Goal: Communication & Community: Ask a question

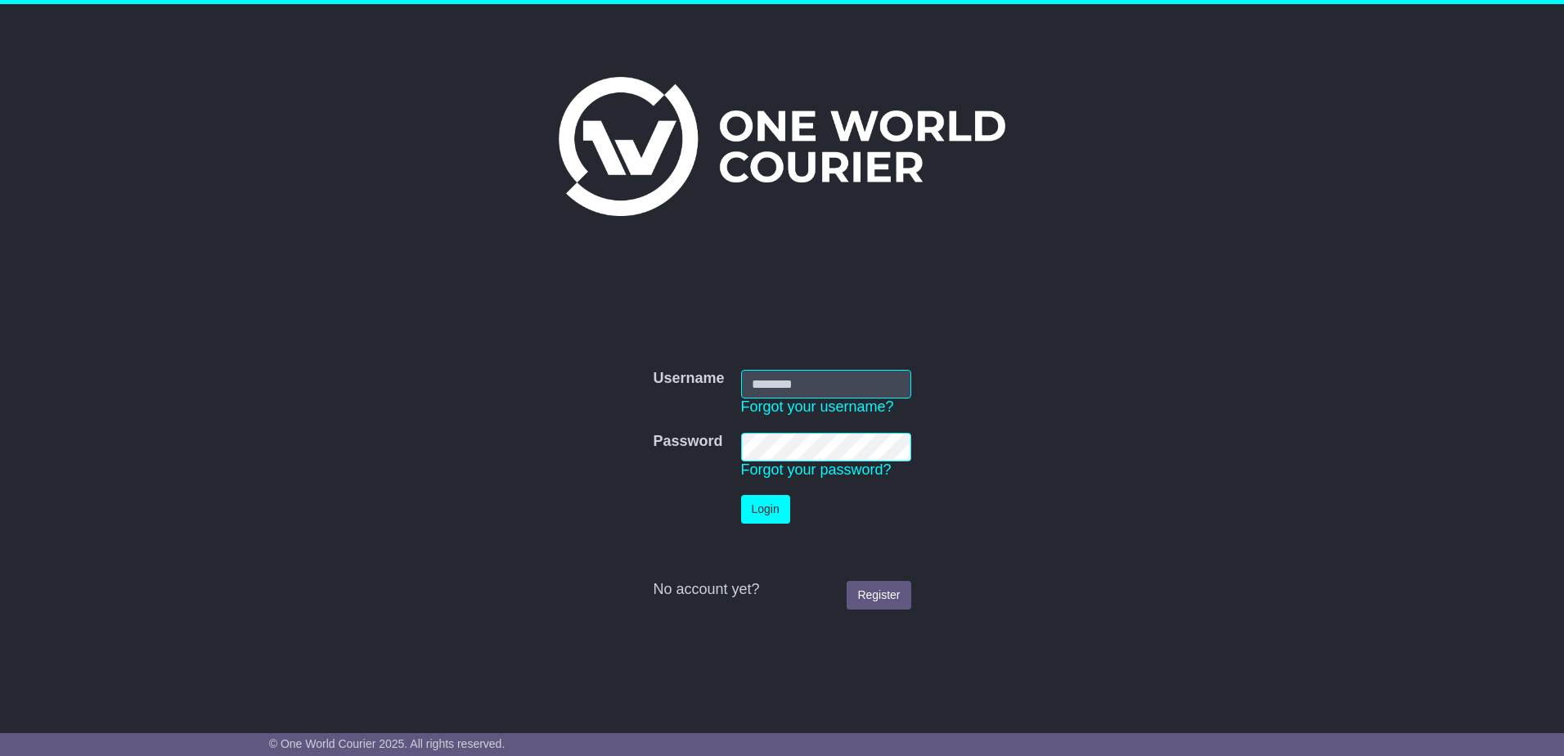
type input "********"
click at [768, 507] on button "Login" at bounding box center [765, 509] width 49 height 29
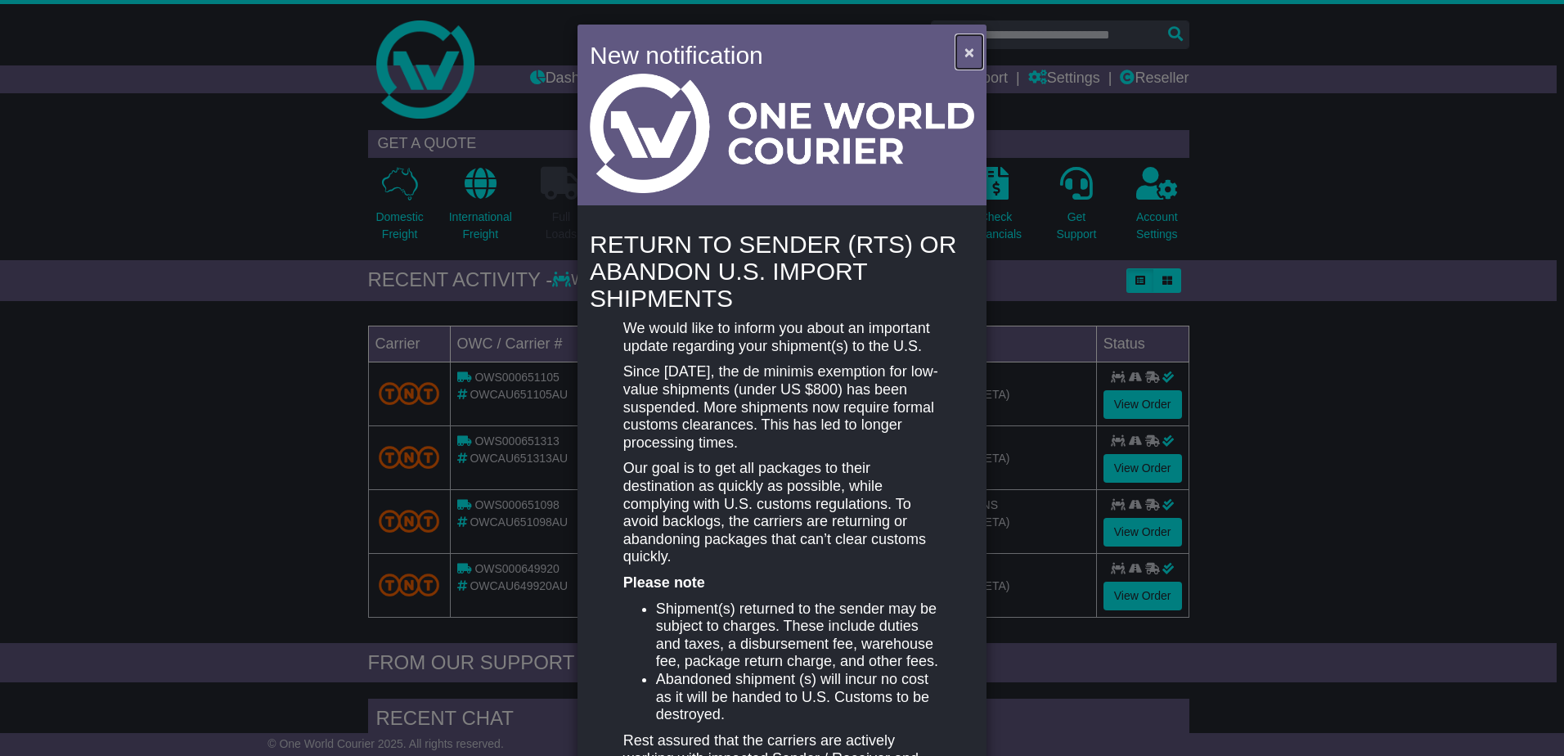
click at [965, 52] on span "×" at bounding box center [970, 52] width 10 height 19
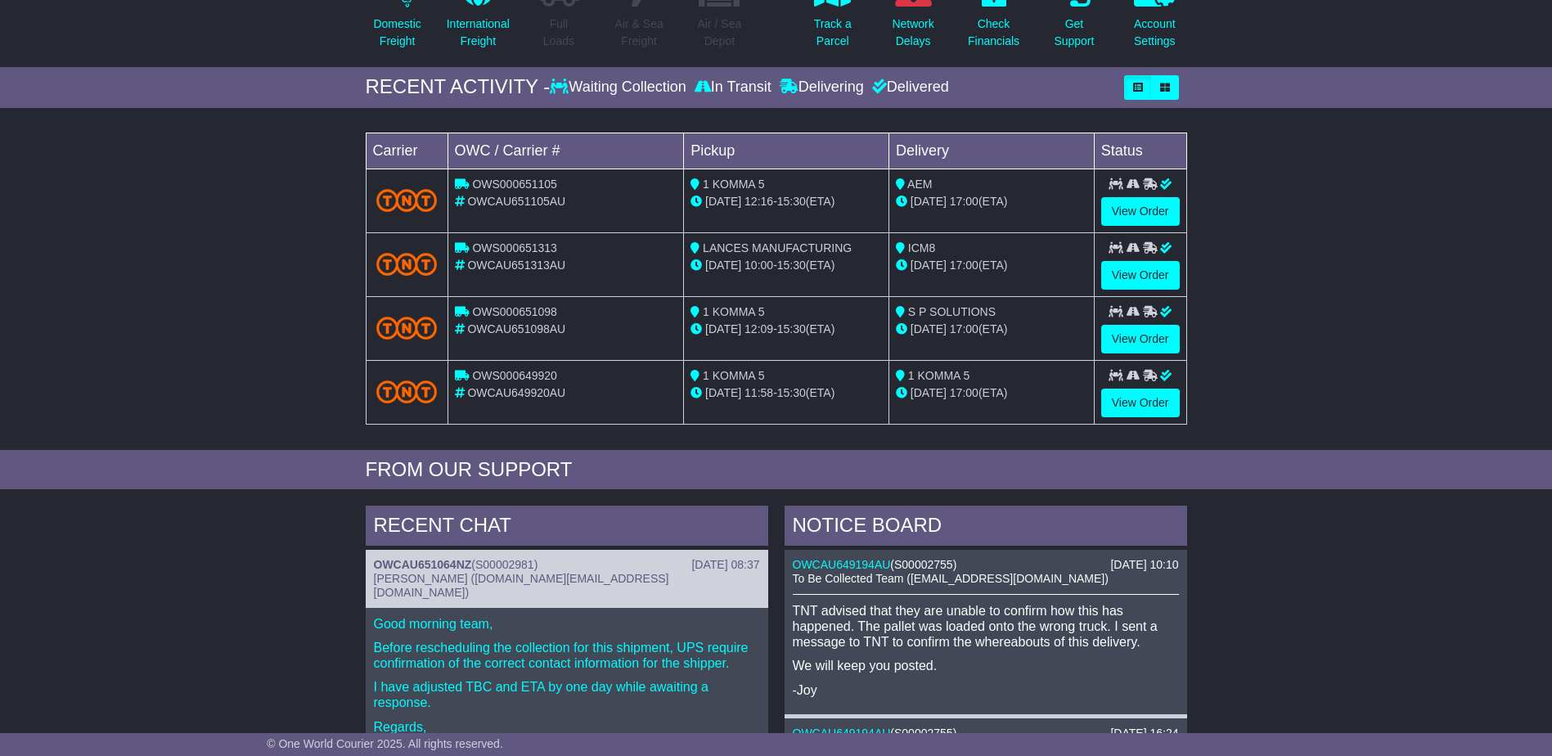
scroll to position [327, 0]
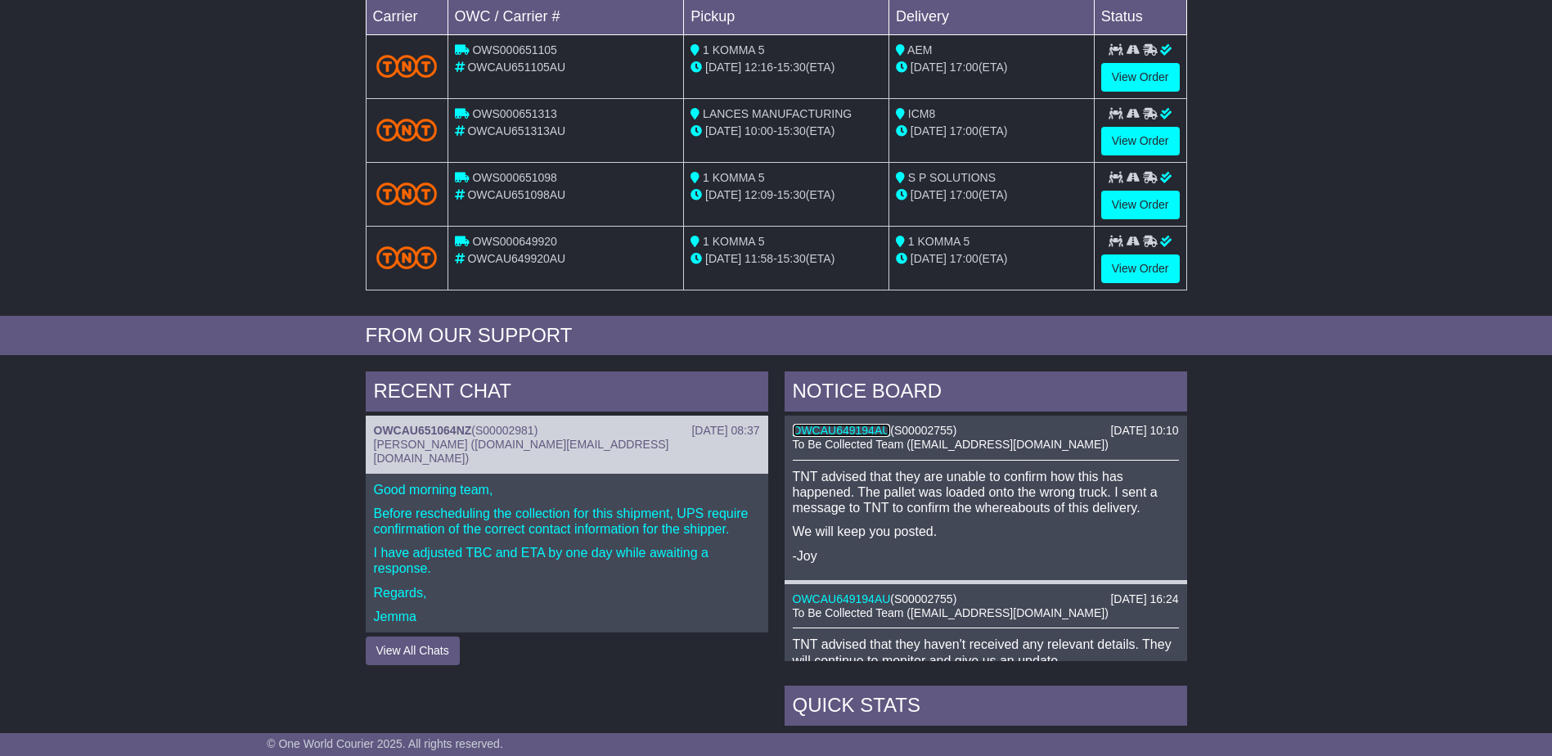
click at [835, 433] on link "OWCAU649194AU" at bounding box center [842, 430] width 98 height 13
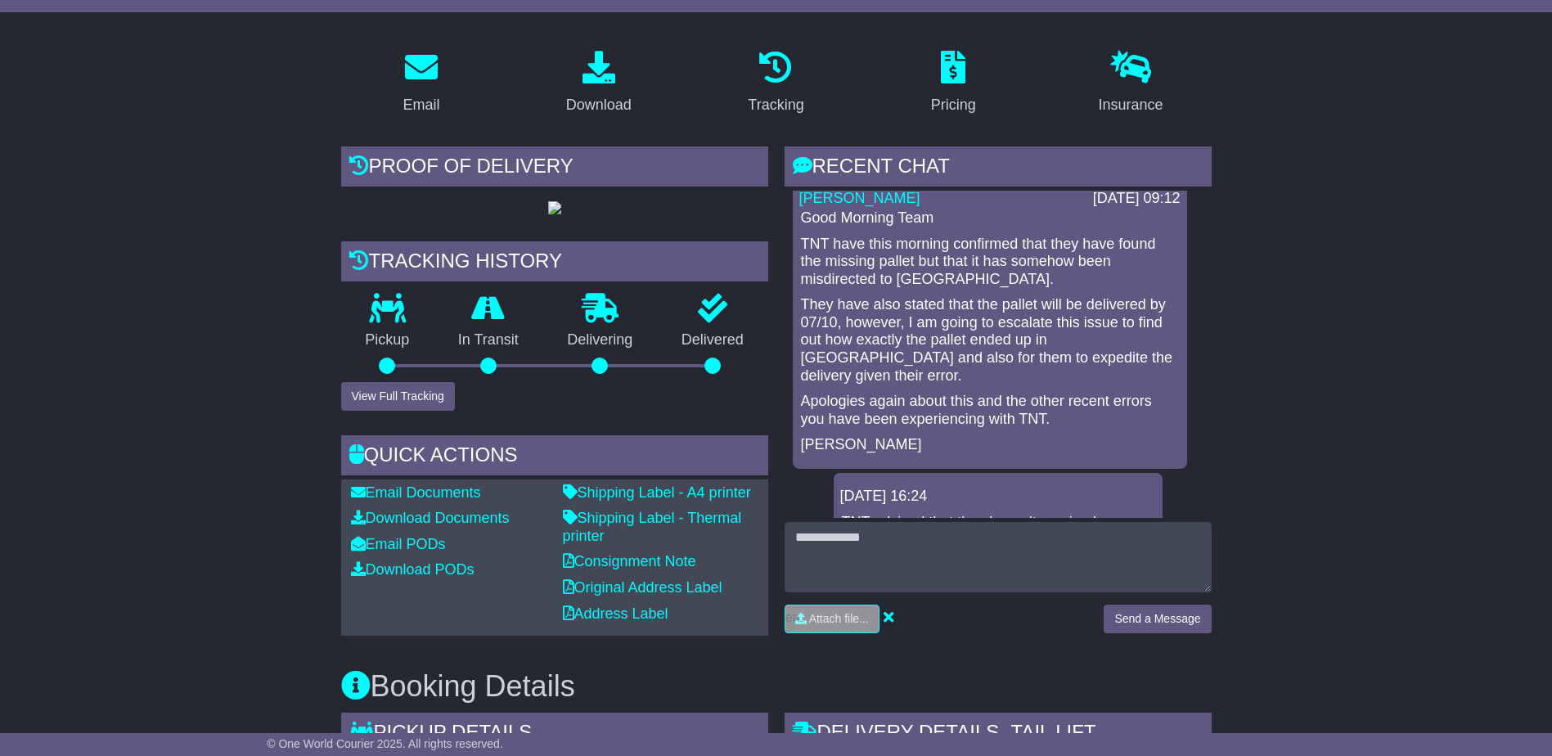
scroll to position [164, 0]
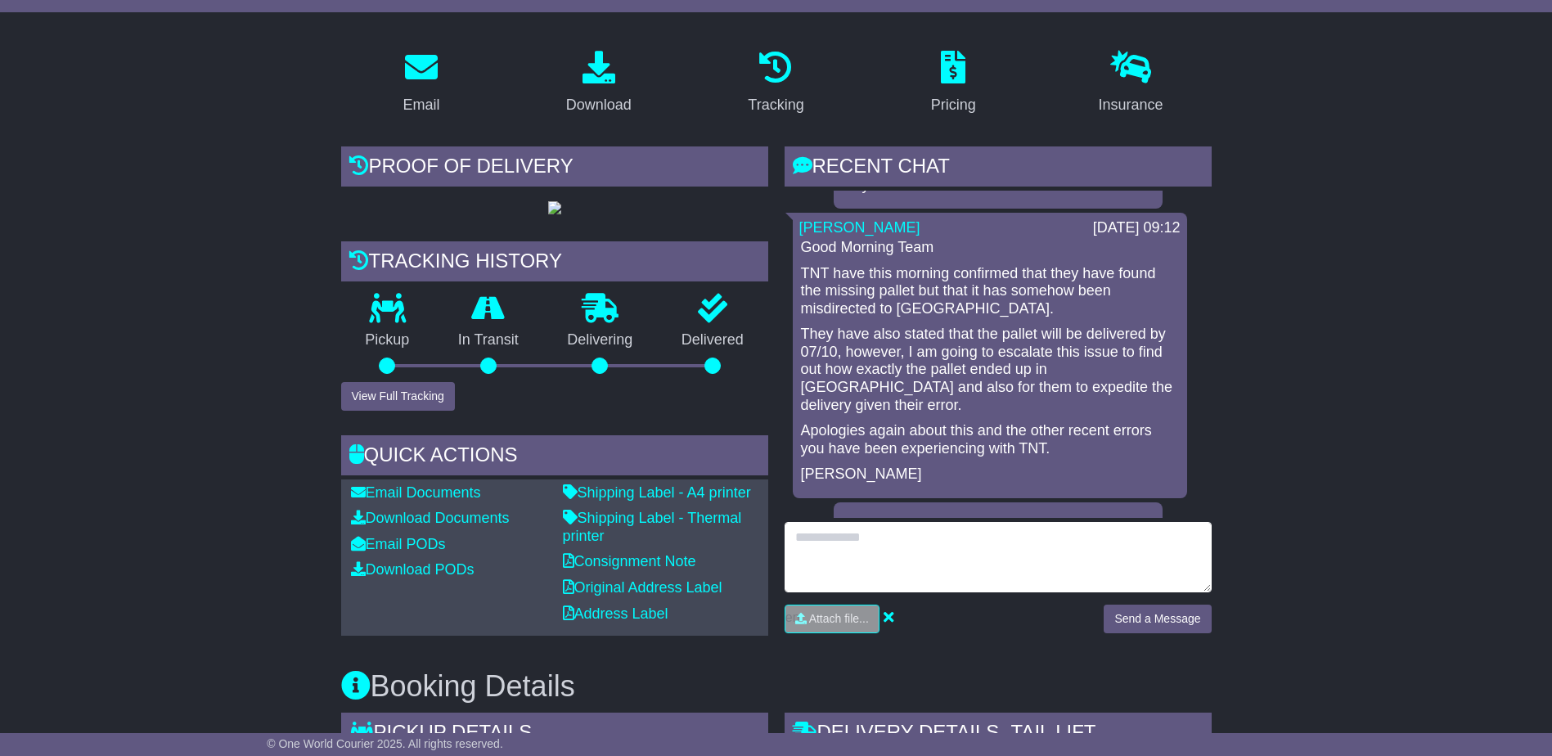
click at [844, 542] on textarea at bounding box center [998, 557] width 427 height 70
type textarea "**********"
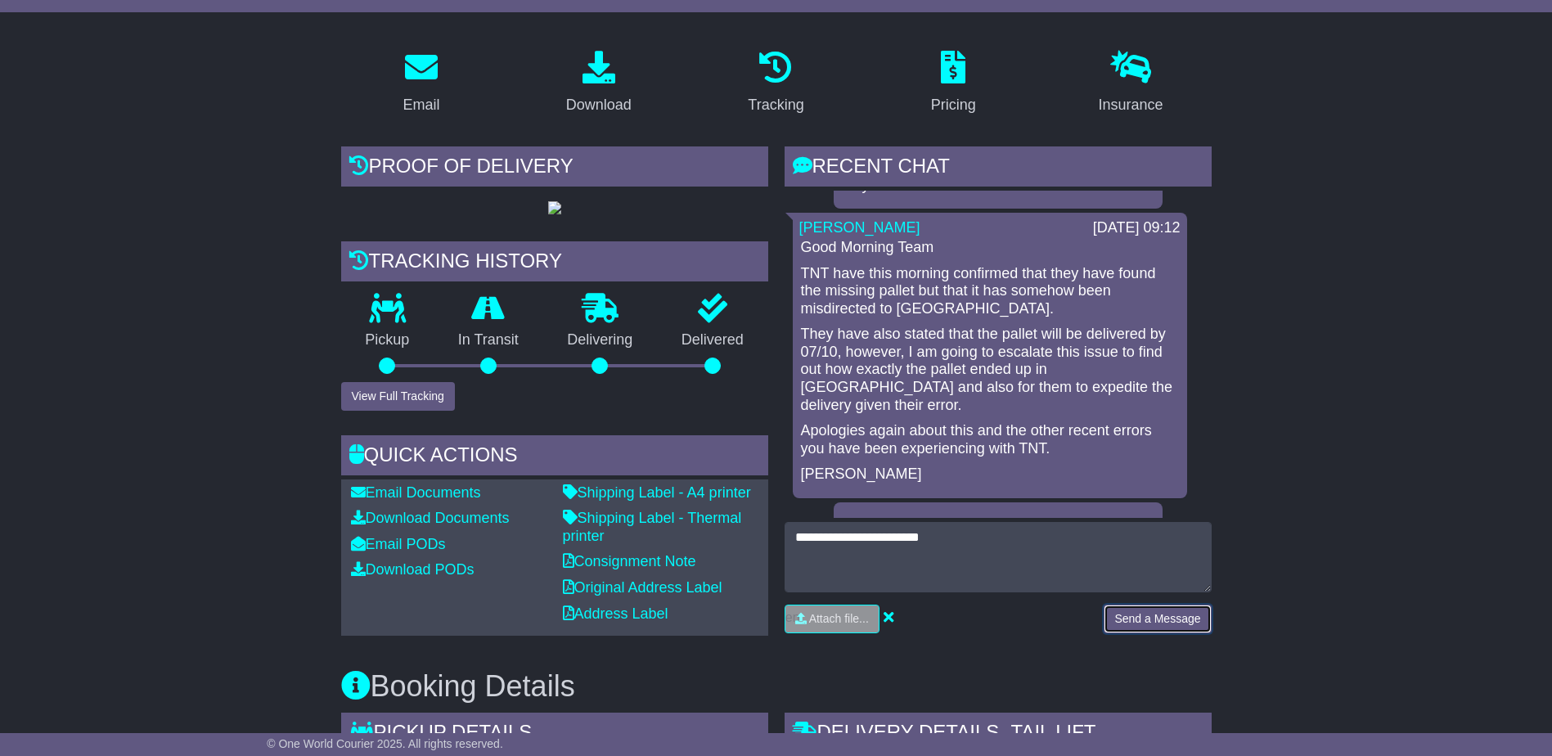
click at [1179, 614] on button "Send a Message" at bounding box center [1157, 619] width 107 height 29
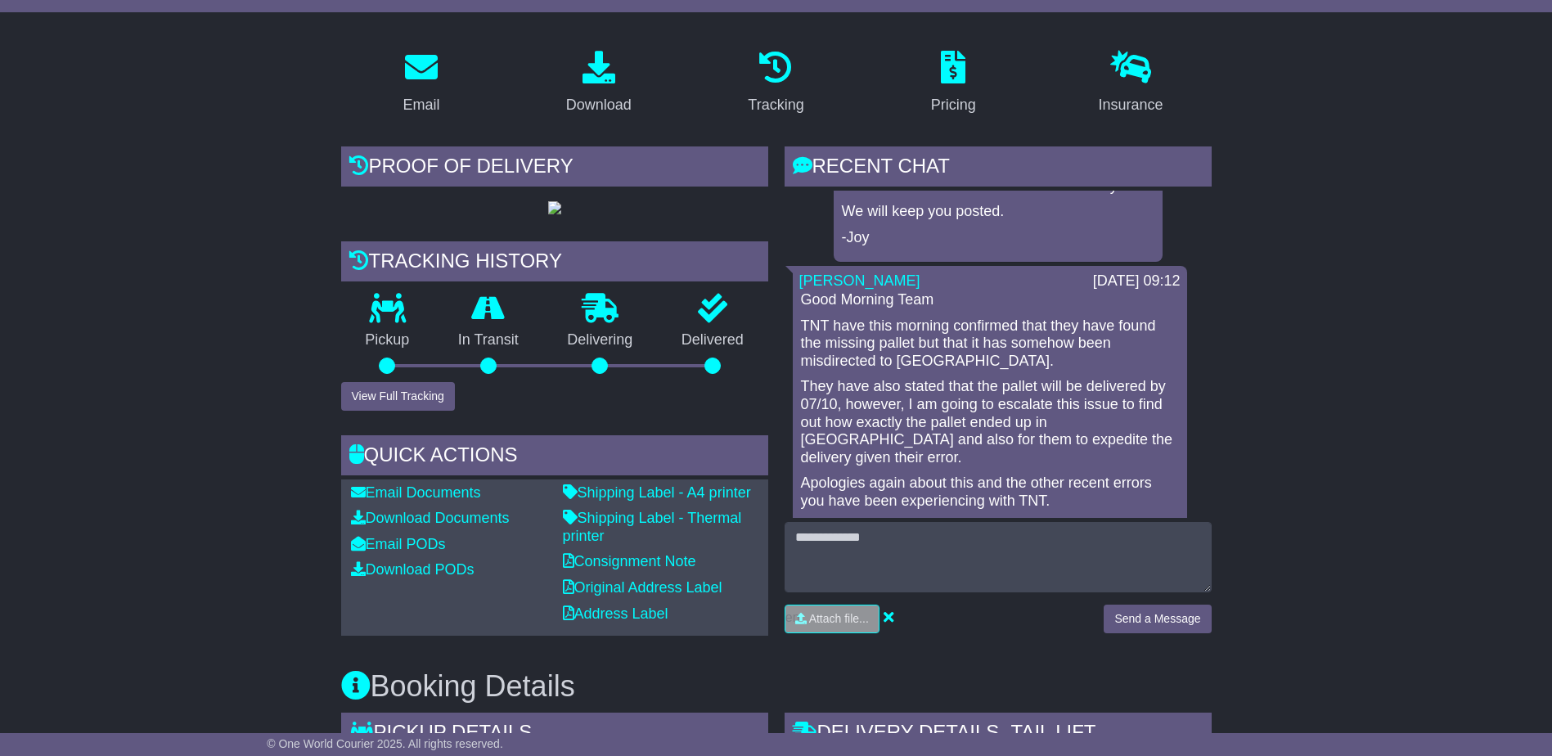
scroll to position [163, 0]
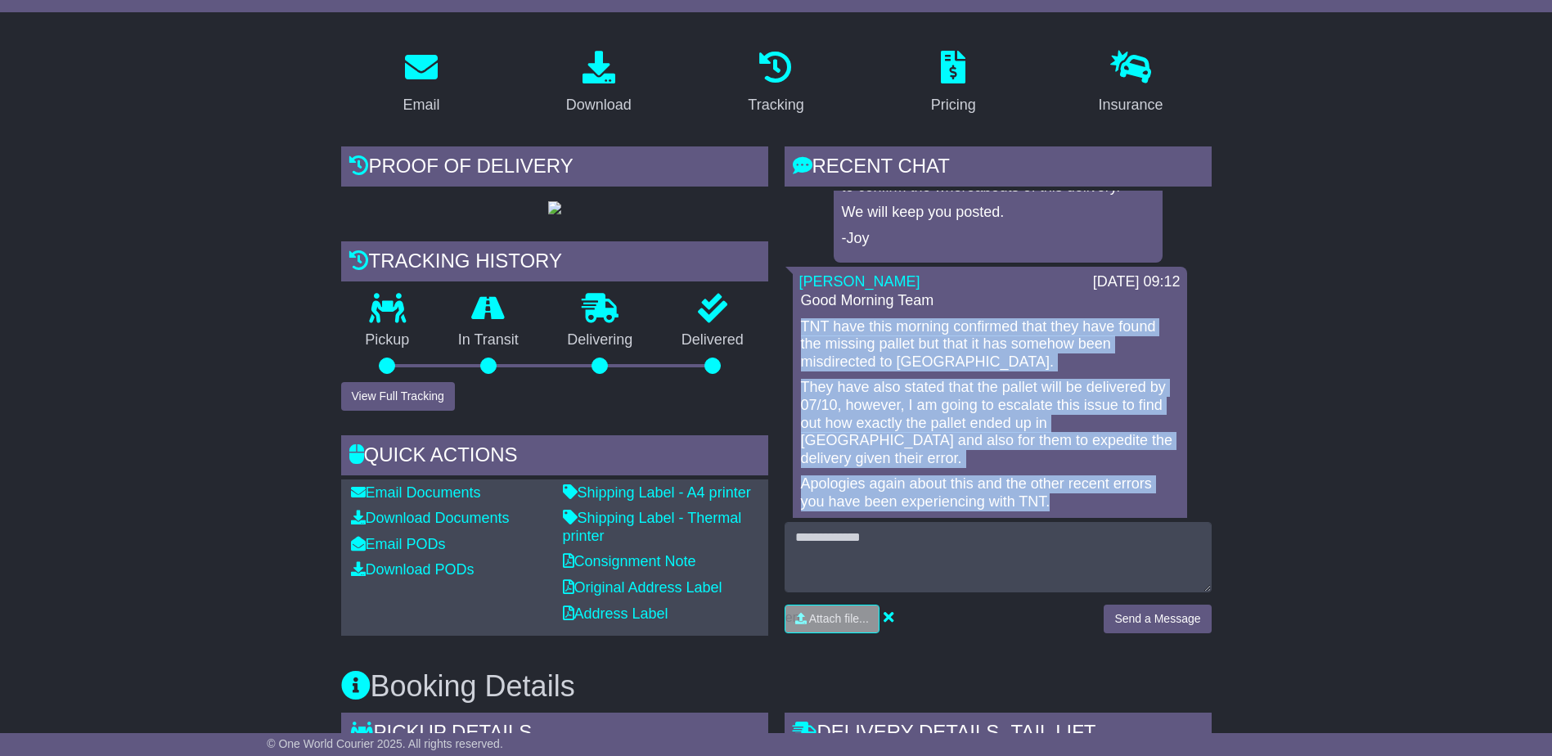
drag, startPoint x: 1062, startPoint y: 484, endPoint x: 794, endPoint y: 323, distance: 312.4
click at [794, 323] on div "Sam Boughey 01 Oct 2025 09:12 Good Morning Team TNT have this morning confirmed…" at bounding box center [990, 410] width 394 height 286
copy div "TNT have this morning confirmed that they have found the missing pallet but tha…"
drag, startPoint x: 947, startPoint y: 484, endPoint x: 930, endPoint y: 483, distance: 17.3
click at [947, 484] on p "Apologies again about this and the other recent errors you have been experienci…" at bounding box center [990, 492] width 378 height 35
